Goal: Find specific fact: Find specific fact

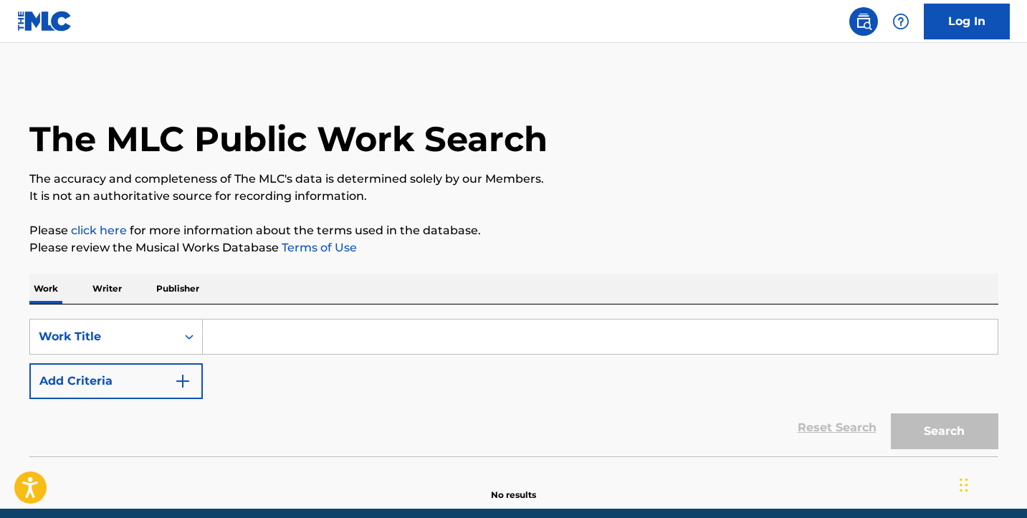
click at [219, 338] on input "Search Form" at bounding box center [600, 337] width 795 height 34
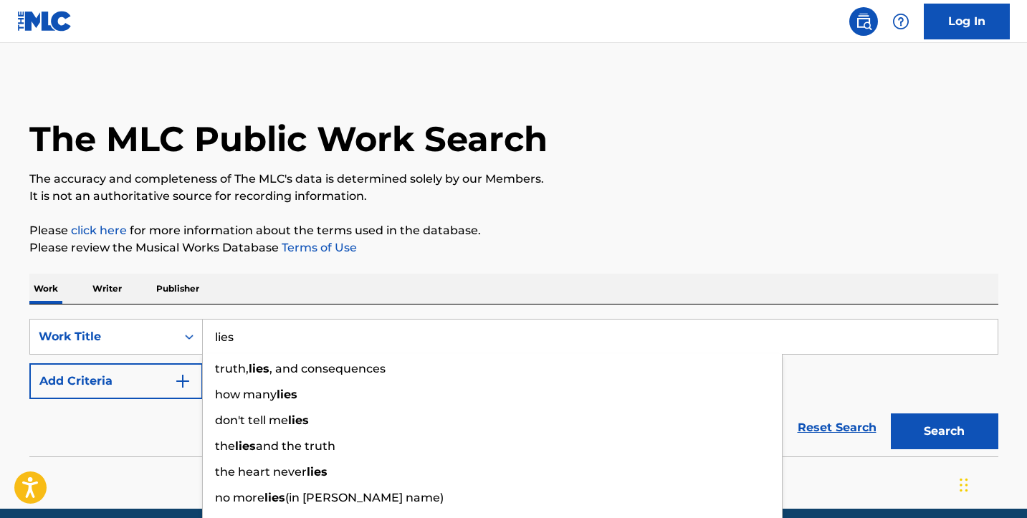
type input "lies"
click at [944, 431] on button "Search" at bounding box center [945, 432] width 108 height 36
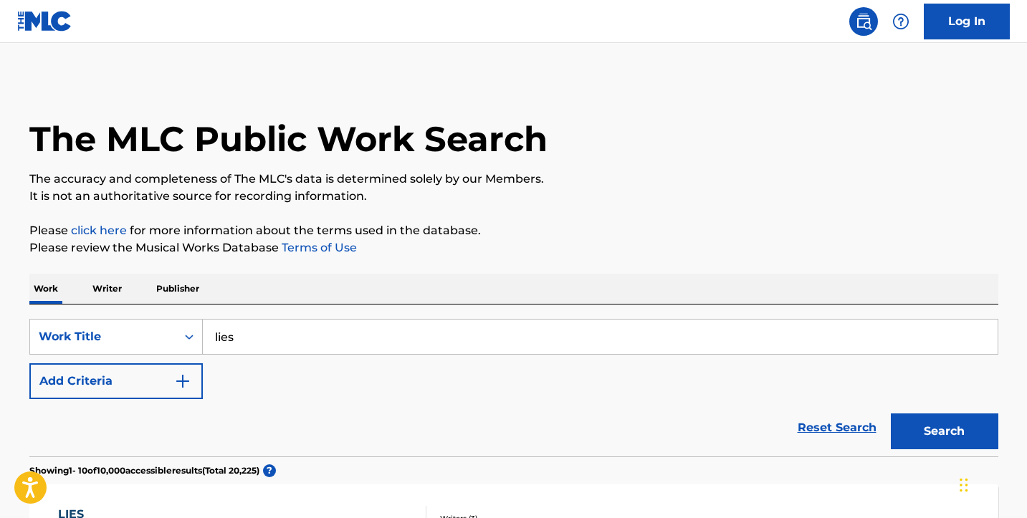
click at [183, 383] on img "Search Form" at bounding box center [182, 381] width 17 height 17
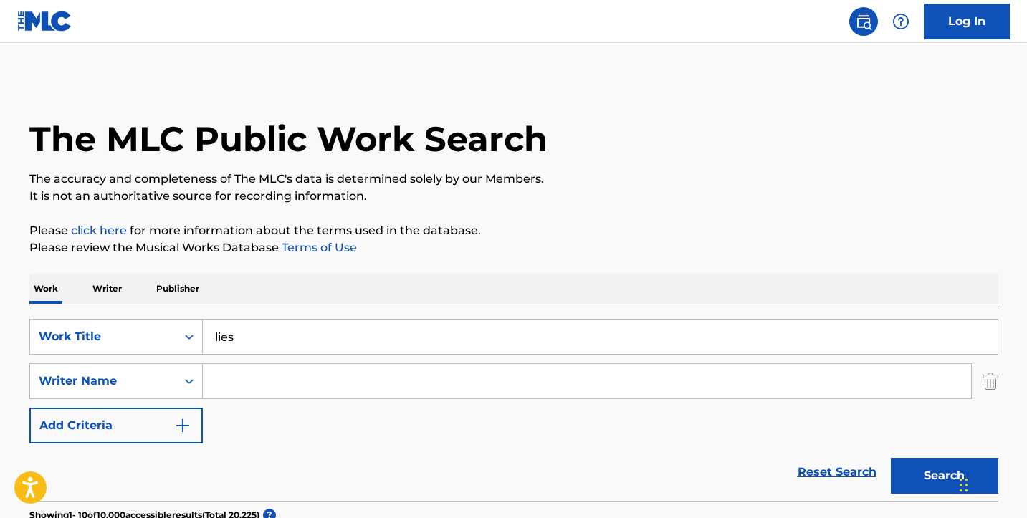
click at [234, 382] on input "Search Form" at bounding box center [587, 381] width 768 height 34
paste input "[PERSON_NAME]"
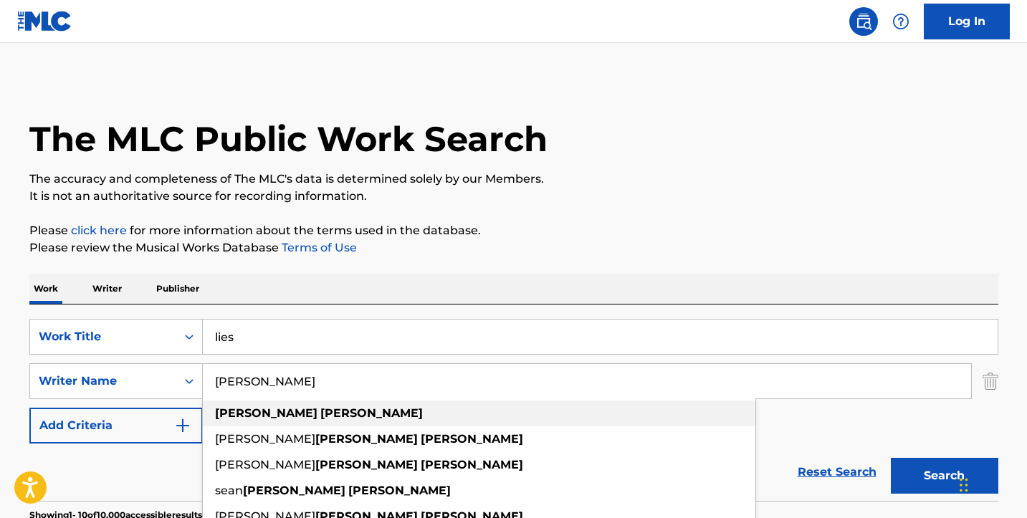
click at [231, 421] on div "[PERSON_NAME]" at bounding box center [479, 414] width 553 height 26
type input "[PERSON_NAME]"
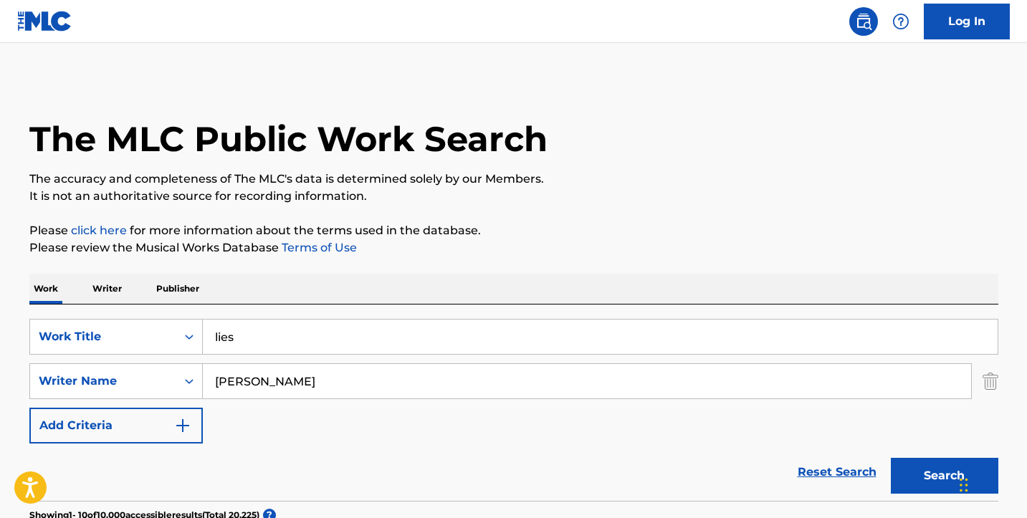
click at [922, 472] on button "Search" at bounding box center [945, 476] width 108 height 36
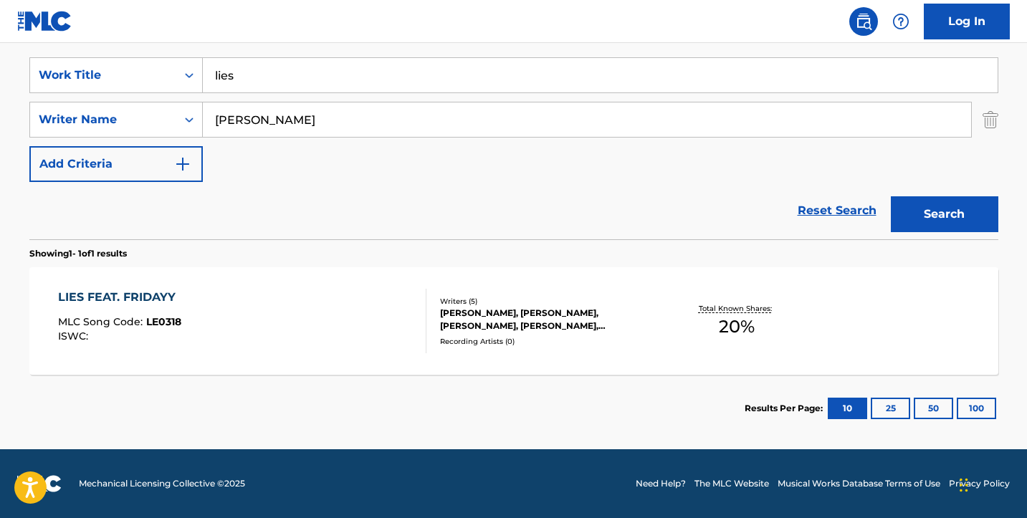
scroll to position [262, 0]
click at [276, 317] on div "LIES FEAT. FRIDAYY MLC Song Code : LE0318 ISWC :" at bounding box center [242, 321] width 368 height 65
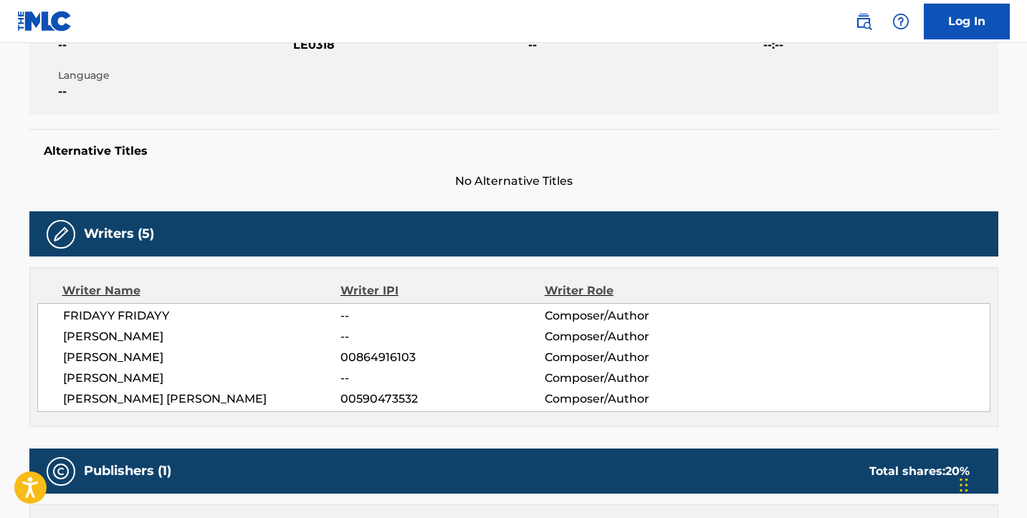
scroll to position [326, 0]
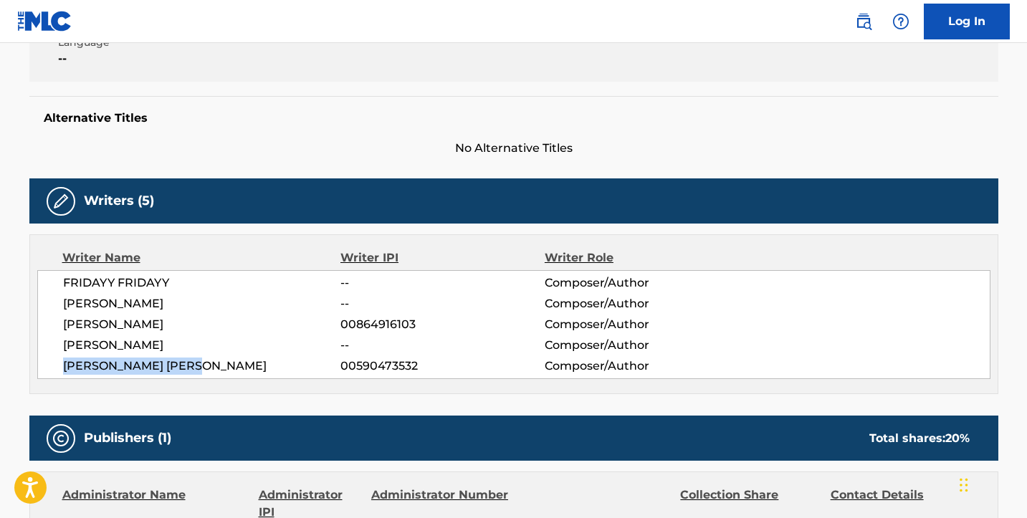
drag, startPoint x: 210, startPoint y: 365, endPoint x: 64, endPoint y: 363, distance: 146.2
click at [64, 363] on span "[PERSON_NAME] [PERSON_NAME]" at bounding box center [202, 366] width 278 height 17
copy span "[PERSON_NAME] [PERSON_NAME]"
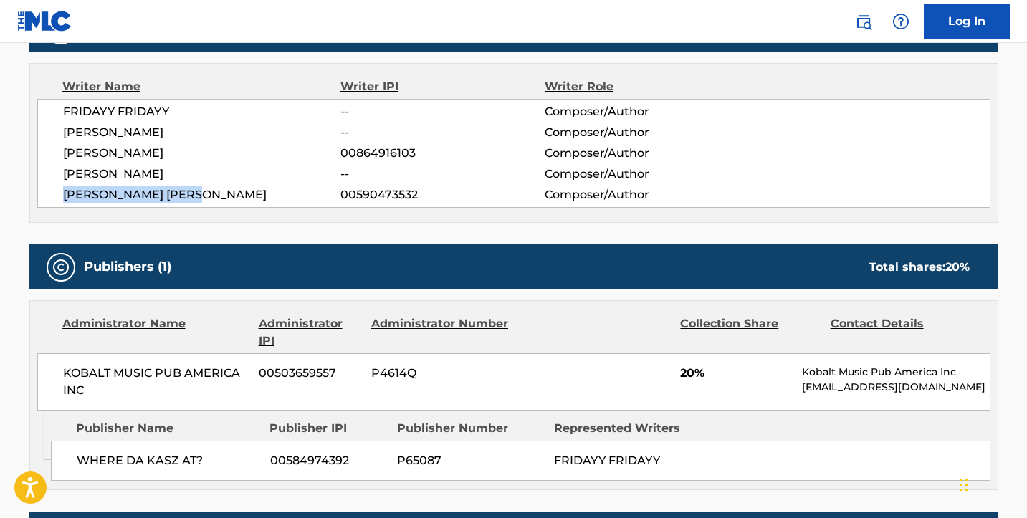
scroll to position [424, 0]
